Goal: Information Seeking & Learning: Learn about a topic

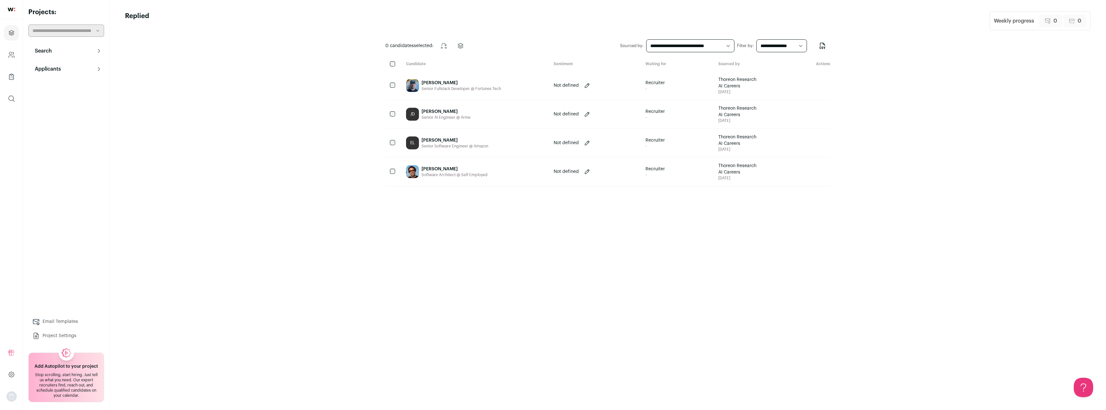
click at [49, 47] on button "Search" at bounding box center [66, 50] width 76 height 13
click at [46, 62] on link "Search" at bounding box center [66, 63] width 76 height 13
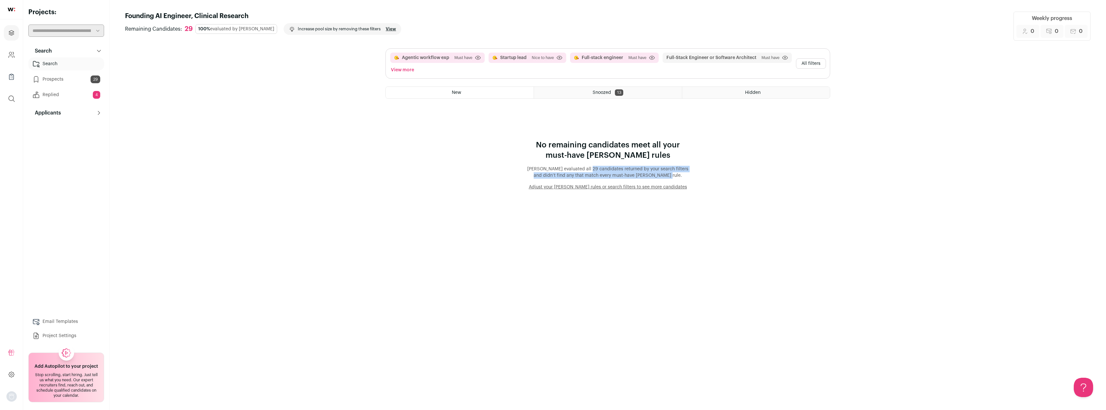
drag, startPoint x: 568, startPoint y: 169, endPoint x: 694, endPoint y: 176, distance: 126.2
click at [694, 176] on div "No remaining candidates meet all your must-have [PERSON_NAME] rules [PERSON_NAM…" at bounding box center [607, 165] width 445 height 50
click at [695, 176] on div "No remaining candidates meet all your must-have [PERSON_NAME] rules [PERSON_NAM…" at bounding box center [607, 165] width 445 height 50
drag, startPoint x: 594, startPoint y: 162, endPoint x: 697, endPoint y: 171, distance: 104.2
click at [697, 170] on div "No remaining candidates meet all your must-have [PERSON_NAME] rules [PERSON_NAM…" at bounding box center [607, 165] width 445 height 50
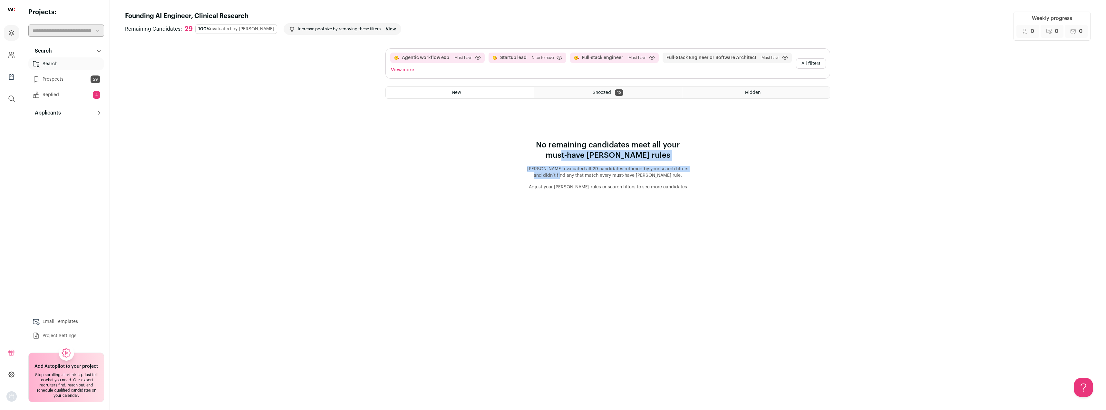
click at [697, 171] on div "No remaining candidates meet all your must-have [PERSON_NAME] rules [PERSON_NAM…" at bounding box center [607, 165] width 445 height 50
drag, startPoint x: 660, startPoint y: 175, endPoint x: 531, endPoint y: 168, distance: 128.4
click at [531, 168] on p "[PERSON_NAME] evaluated all 29 candidates returned by your search filters and d…" at bounding box center [607, 172] width 161 height 13
drag, startPoint x: 531, startPoint y: 168, endPoint x: 539, endPoint y: 167, distance: 7.5
click at [532, 168] on p "[PERSON_NAME] evaluated all 29 candidates returned by your search filters and d…" at bounding box center [607, 172] width 161 height 13
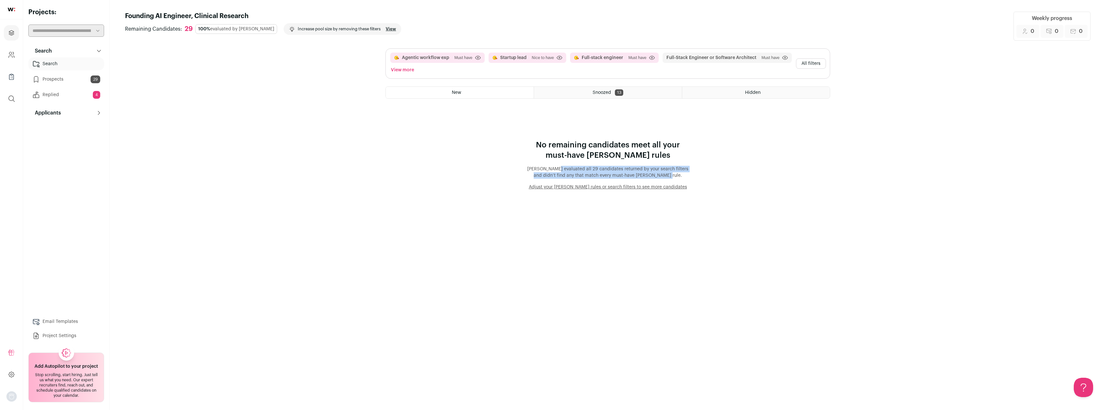
click at [672, 167] on p "[PERSON_NAME] evaluated all 29 candidates returned by your search filters and d…" at bounding box center [607, 172] width 161 height 13
click at [400, 70] on button "View more" at bounding box center [403, 69] width 26 height 9
